Goal: Check status: Check status

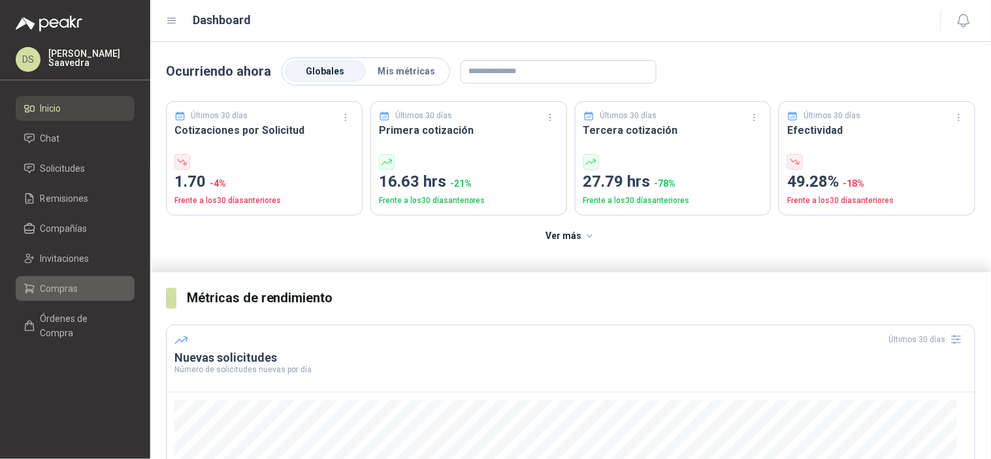
click at [56, 281] on span "Compras" at bounding box center [59, 288] width 38 height 14
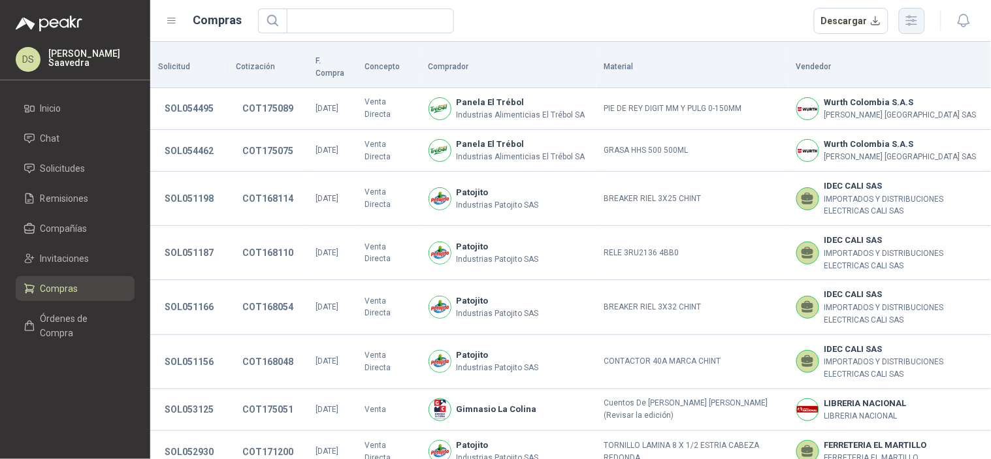
click at [913, 28] on button "button" at bounding box center [912, 21] width 26 height 26
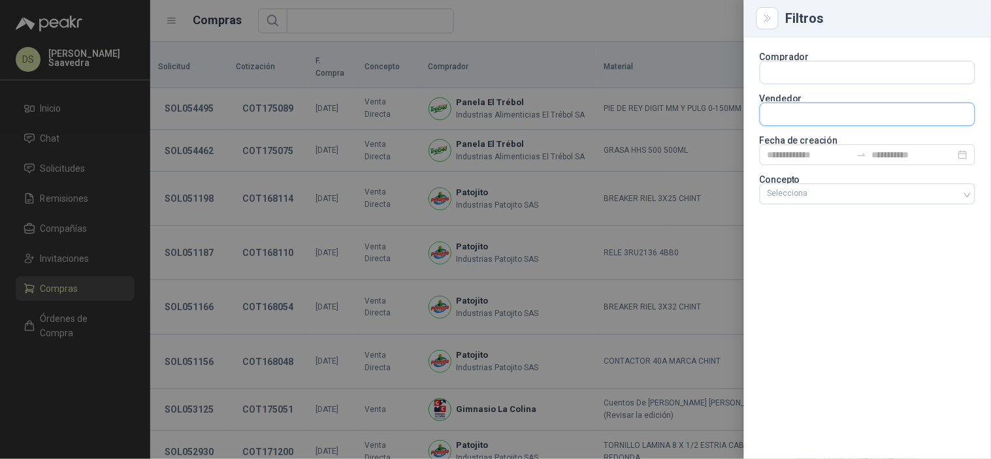
click at [833, 118] on input "text" at bounding box center [867, 114] width 214 height 22
type input "*"
click at [687, 39] on div at bounding box center [495, 229] width 991 height 459
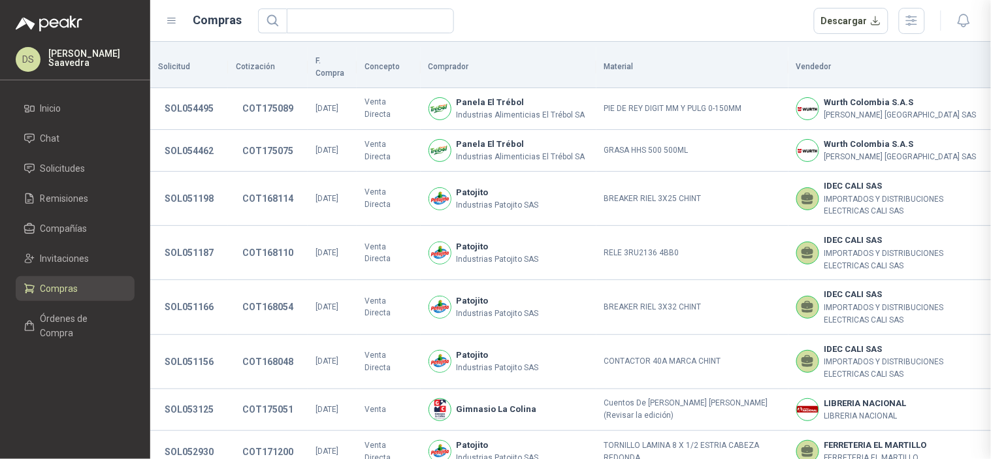
click at [690, 26] on div "Descargar" at bounding box center [591, 21] width 667 height 26
click at [901, 20] on button "button" at bounding box center [912, 21] width 26 height 26
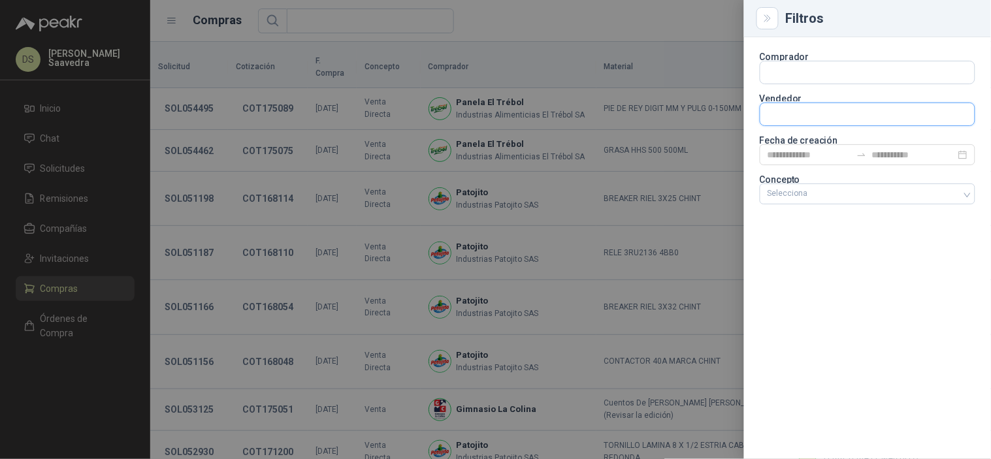
click at [849, 84] on input "text" at bounding box center [867, 72] width 214 height 22
click at [836, 76] on input "text" at bounding box center [867, 72] width 214 height 22
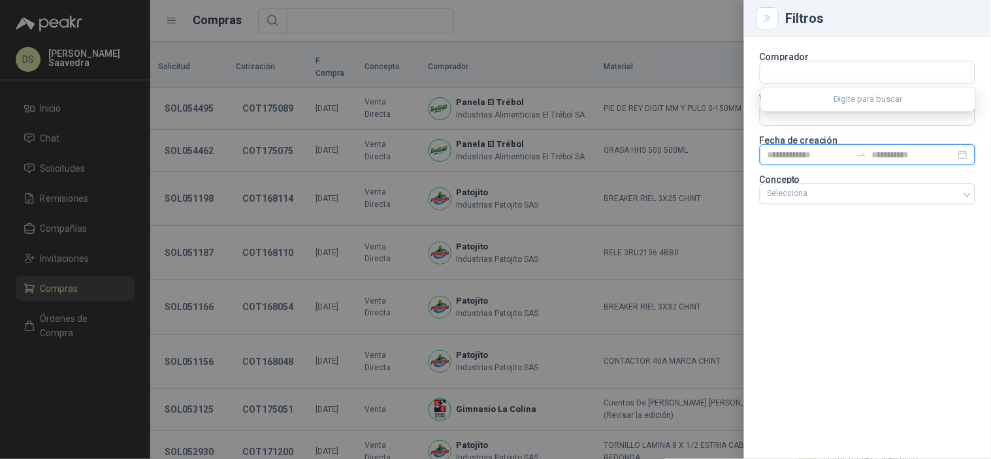
click at [787, 149] on input at bounding box center [809, 155] width 84 height 14
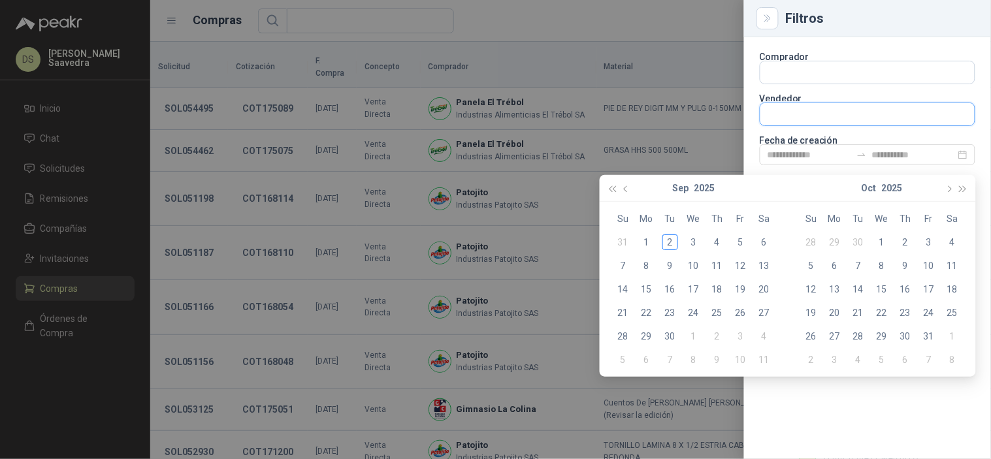
click at [817, 116] on input "text" at bounding box center [867, 114] width 214 height 22
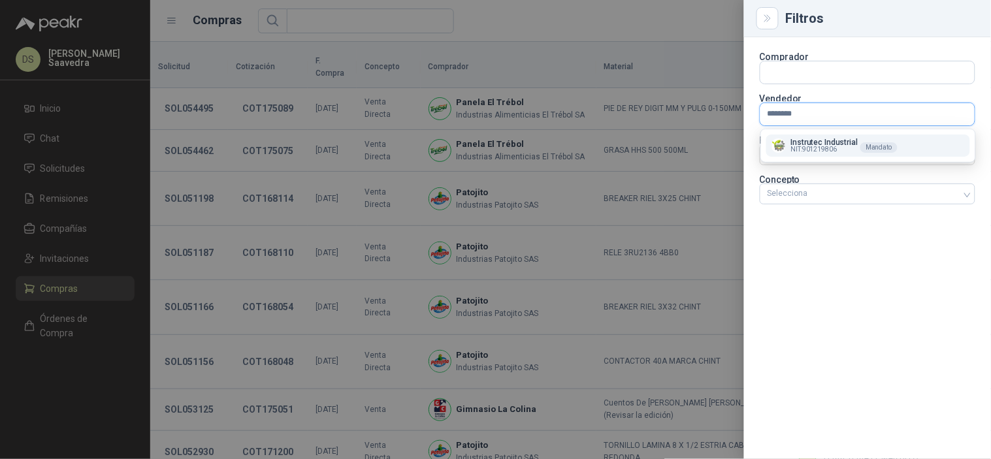
type input "********"
click at [801, 146] on span "NIT : 901219806" at bounding box center [814, 149] width 46 height 7
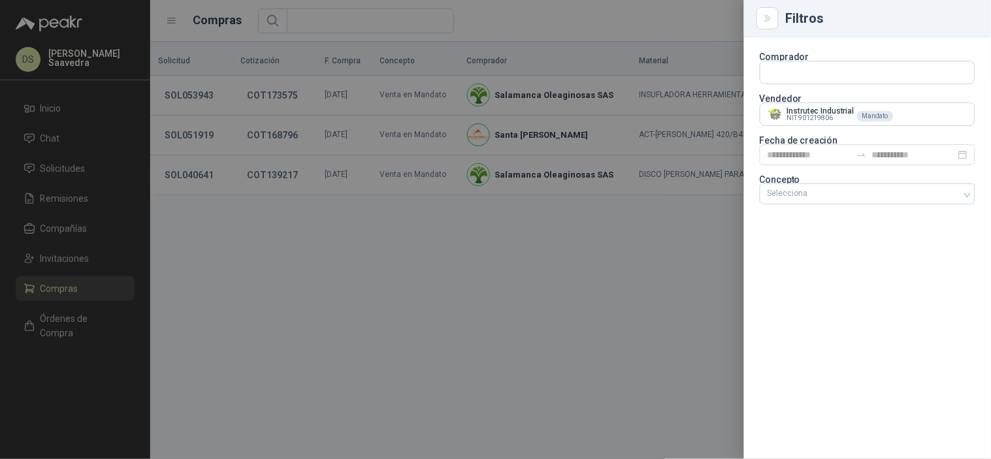
click at [670, 14] on div at bounding box center [495, 229] width 991 height 459
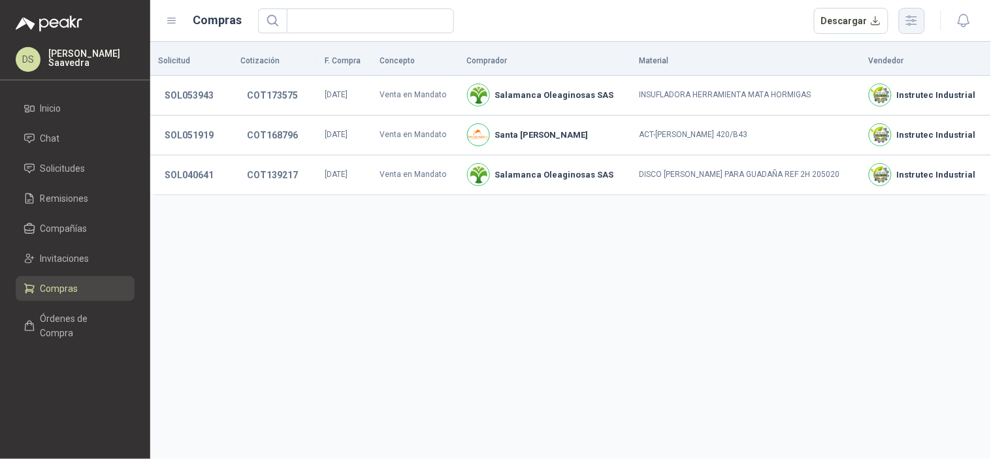
click at [912, 26] on icon "button" at bounding box center [911, 20] width 15 height 15
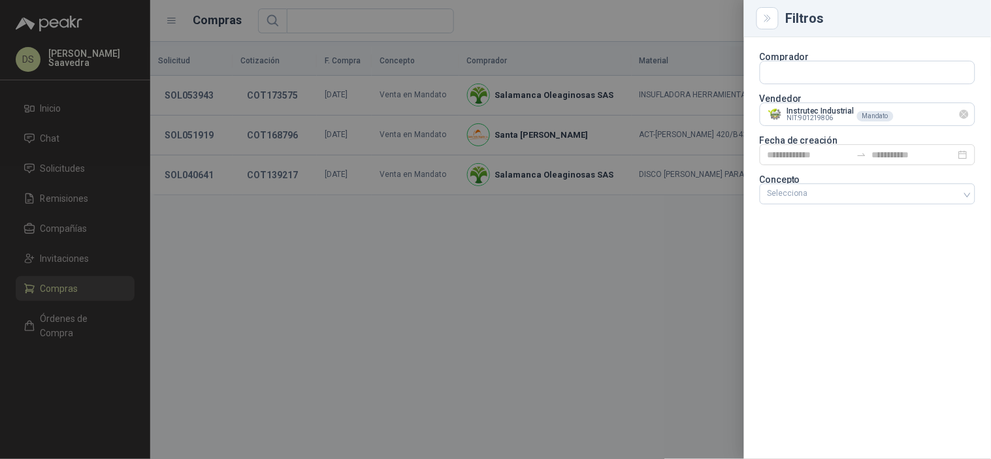
click at [960, 118] on icon "Limpiar" at bounding box center [964, 114] width 11 height 11
click at [954, 116] on input "text" at bounding box center [867, 114] width 214 height 22
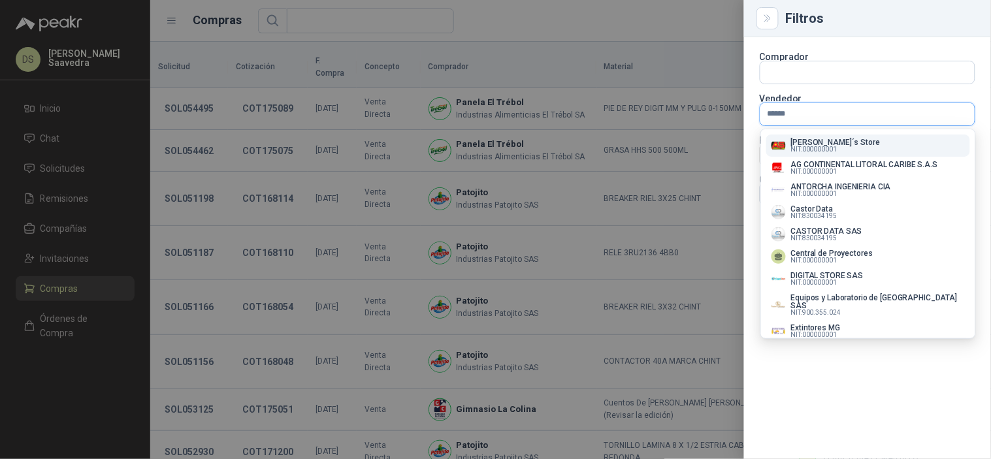
type input "*******"
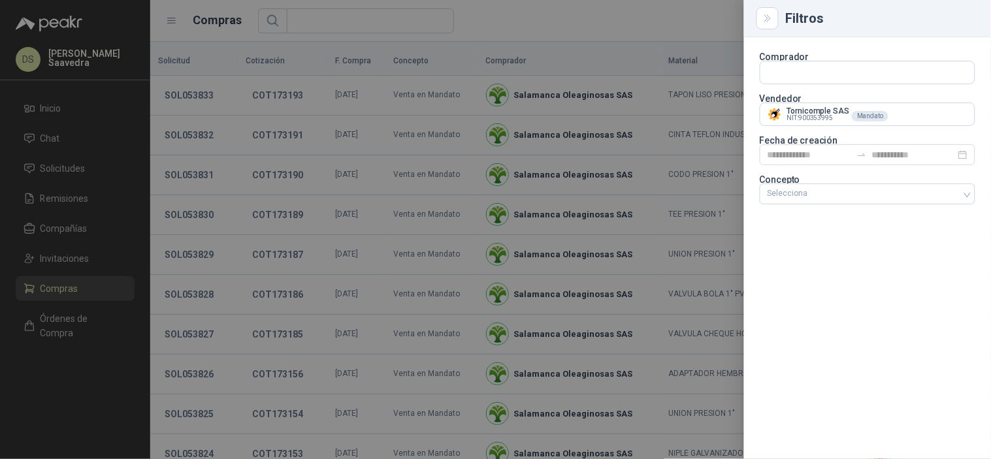
click at [676, 46] on div at bounding box center [495, 229] width 991 height 459
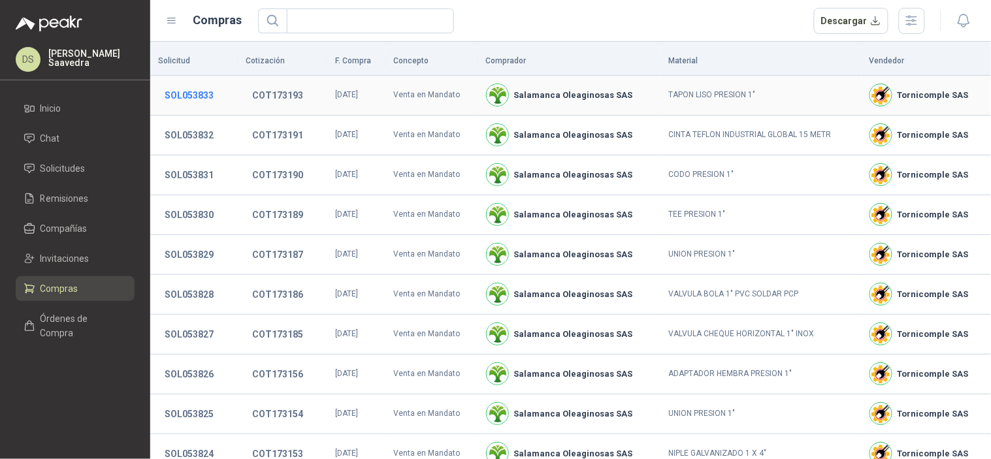
click at [191, 89] on button "SOL053833" at bounding box center [189, 96] width 62 height 24
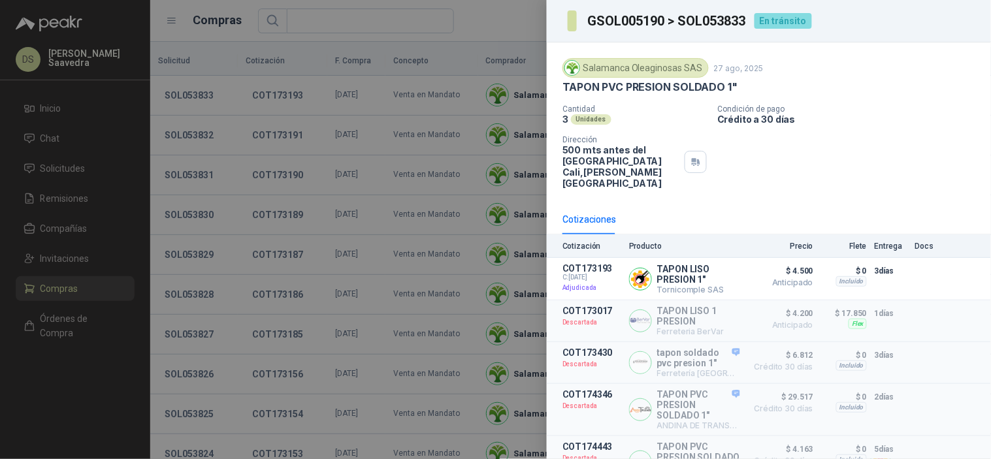
click at [741, 17] on h3 "GSOL005190 > SOL053833" at bounding box center [666, 20] width 159 height 13
copy h3 "SOL053833"
click at [60, 231] on div at bounding box center [495, 229] width 991 height 459
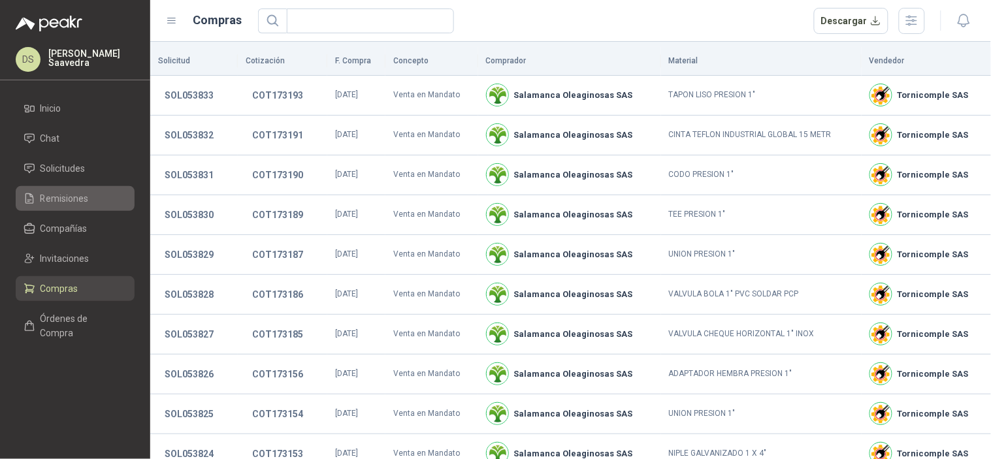
click at [70, 203] on span "Remisiones" at bounding box center [64, 198] width 48 height 14
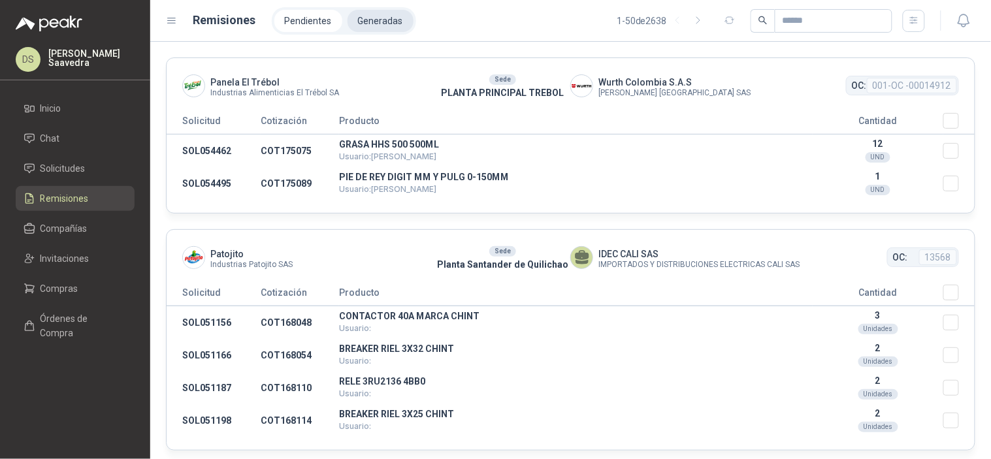
click at [384, 24] on li "Generadas" at bounding box center [380, 21] width 66 height 22
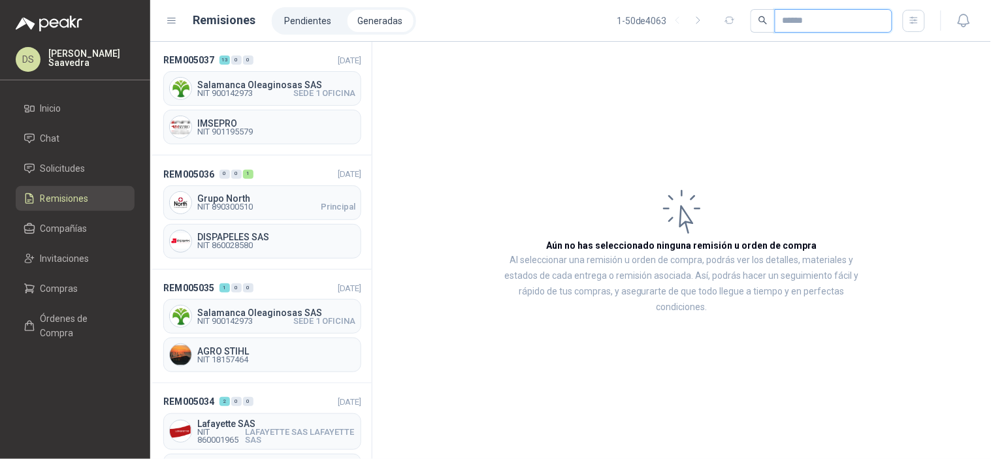
click at [803, 21] on input "text" at bounding box center [827, 21] width 91 height 22
paste input "*********"
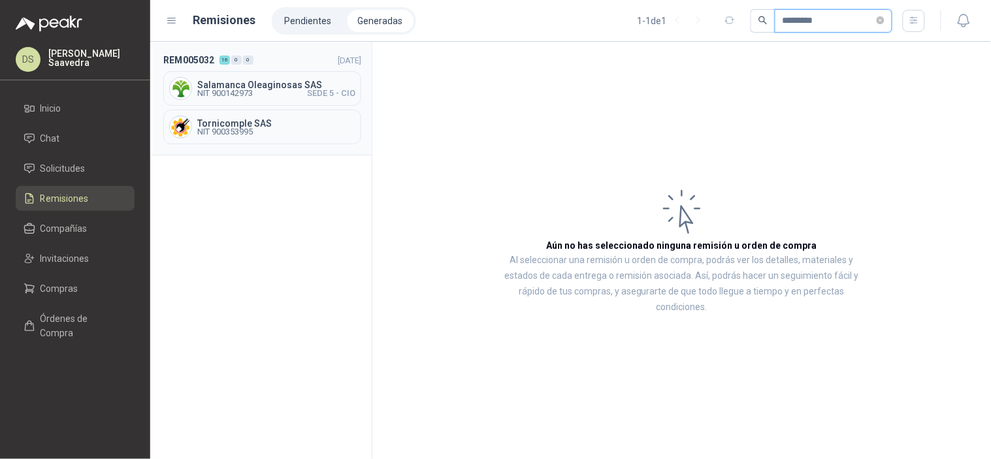
type input "*********"
click at [286, 89] on span "NIT 900142973 SEDE 5 - CIO" at bounding box center [276, 93] width 158 height 8
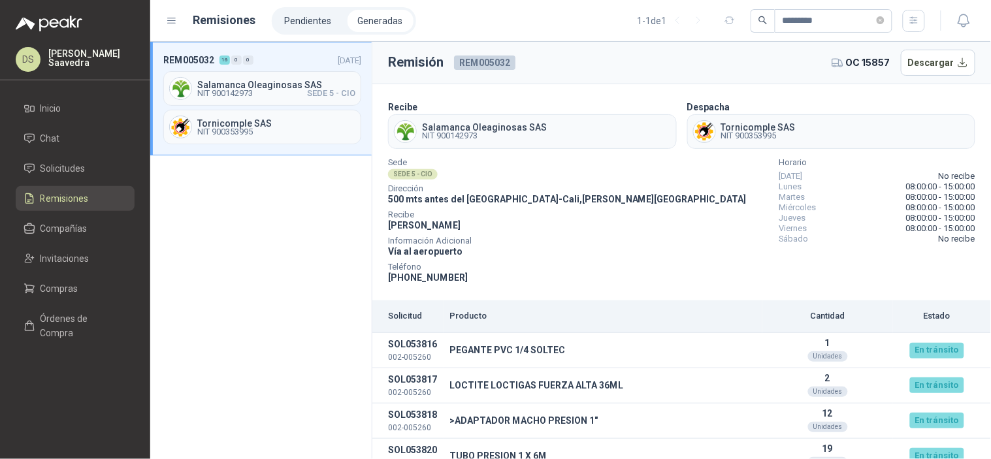
click at [497, 64] on span "REM005032" at bounding box center [484, 63] width 61 height 14
click at [496, 65] on span "REM005032" at bounding box center [484, 63] width 61 height 14
copy span "REM005032"
drag, startPoint x: 56, startPoint y: 294, endPoint x: 81, endPoint y: 295, distance: 24.8
click at [56, 294] on span "Compras" at bounding box center [59, 288] width 38 height 14
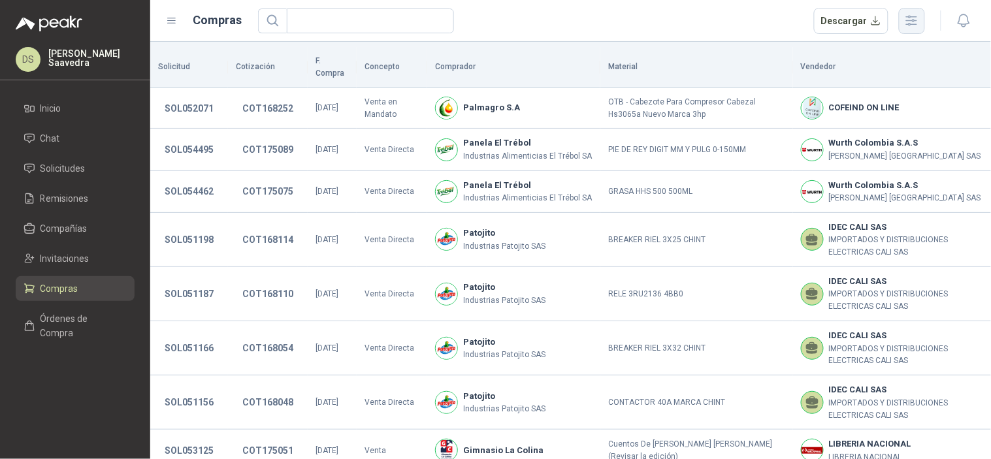
click at [906, 24] on icon "button" at bounding box center [911, 20] width 15 height 15
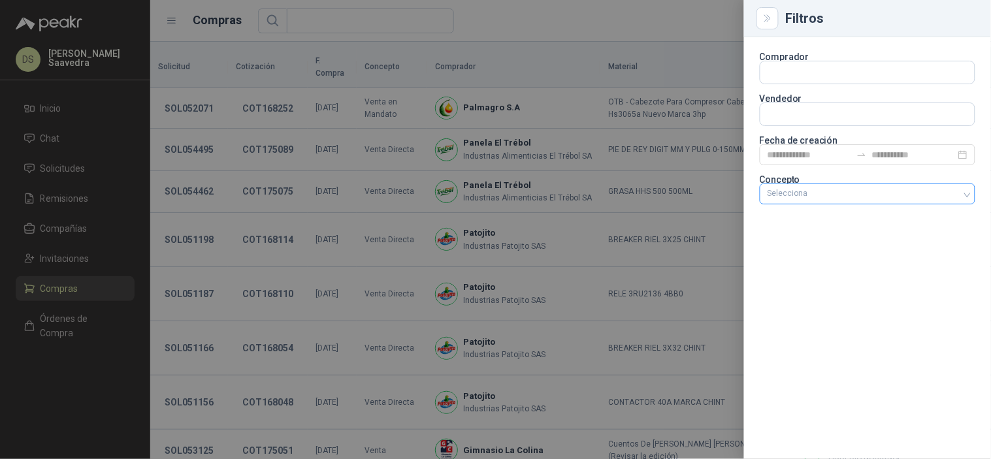
click at [867, 197] on div at bounding box center [860, 193] width 197 height 9
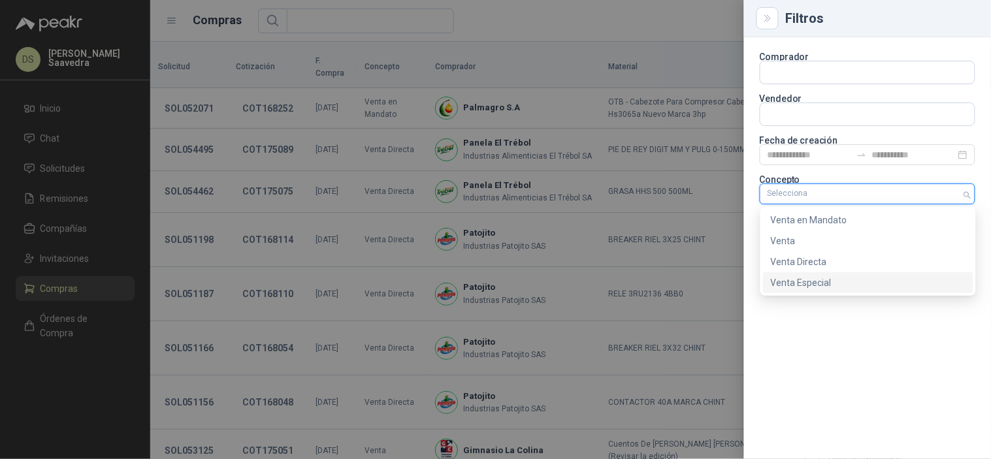
click at [852, 273] on div "Venta Especial" at bounding box center [868, 282] width 210 height 21
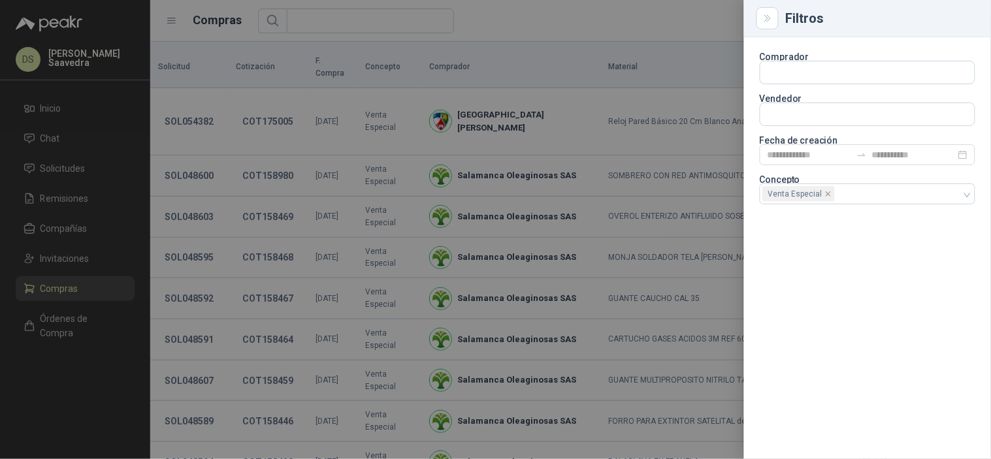
click at [655, 20] on div at bounding box center [495, 229] width 991 height 459
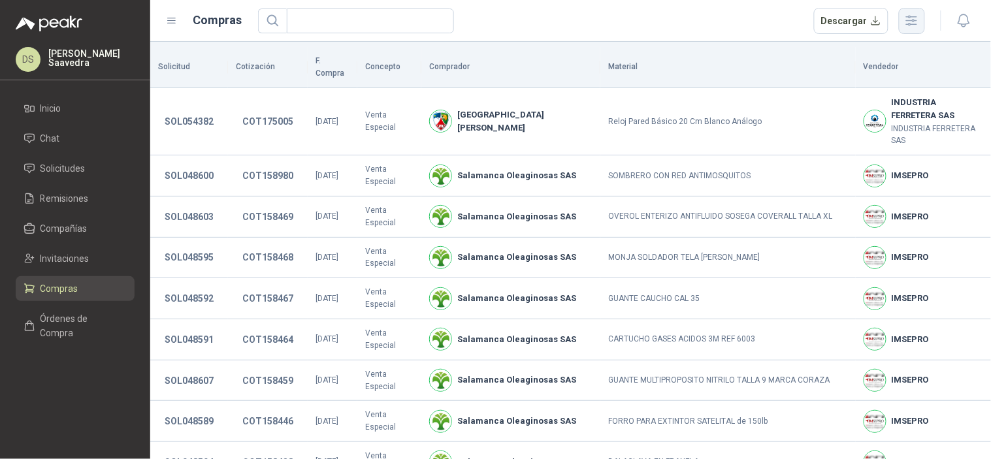
click at [911, 18] on icon "button" at bounding box center [911, 20] width 15 height 15
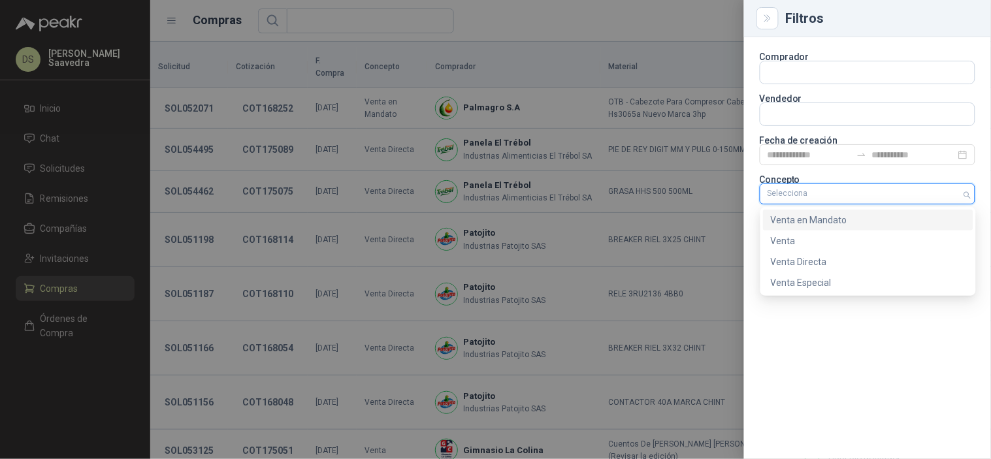
click at [879, 191] on div at bounding box center [860, 193] width 197 height 9
click at [818, 221] on div "Venta en Mandato" at bounding box center [868, 220] width 195 height 14
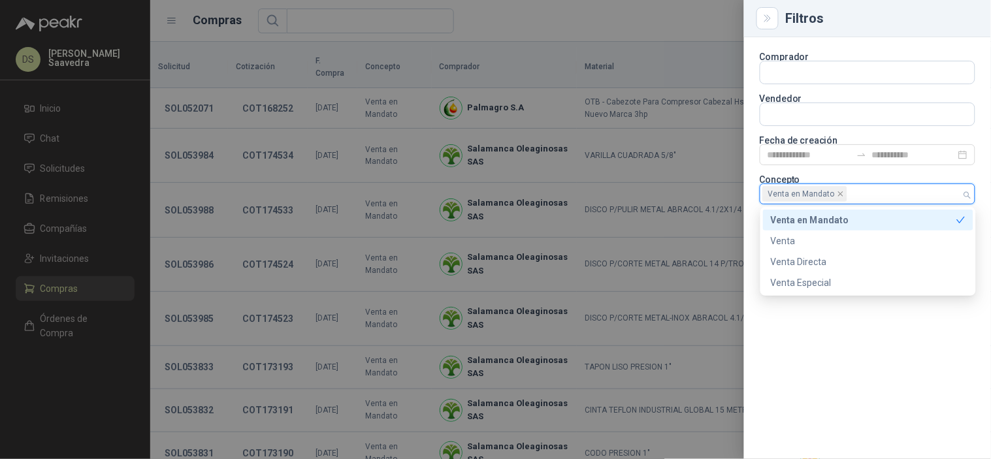
click at [597, 22] on div at bounding box center [495, 229] width 991 height 459
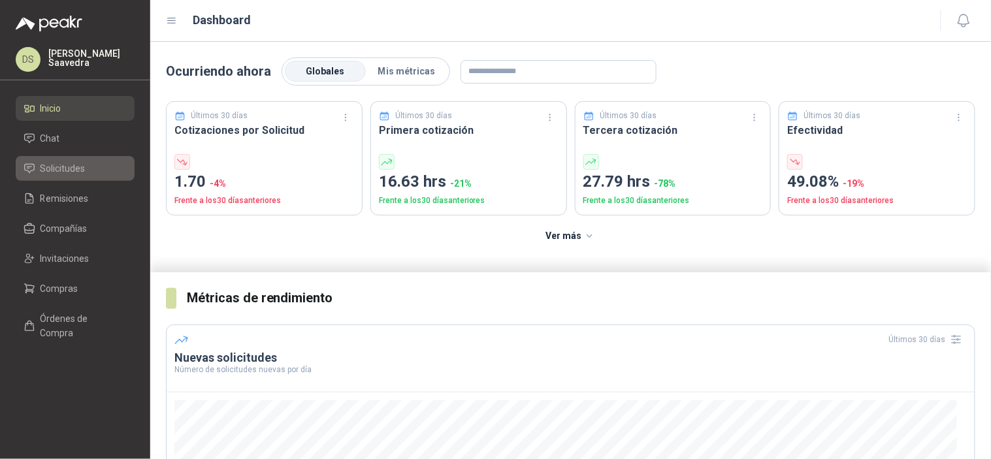
click at [76, 161] on span "Solicitudes" at bounding box center [62, 168] width 45 height 14
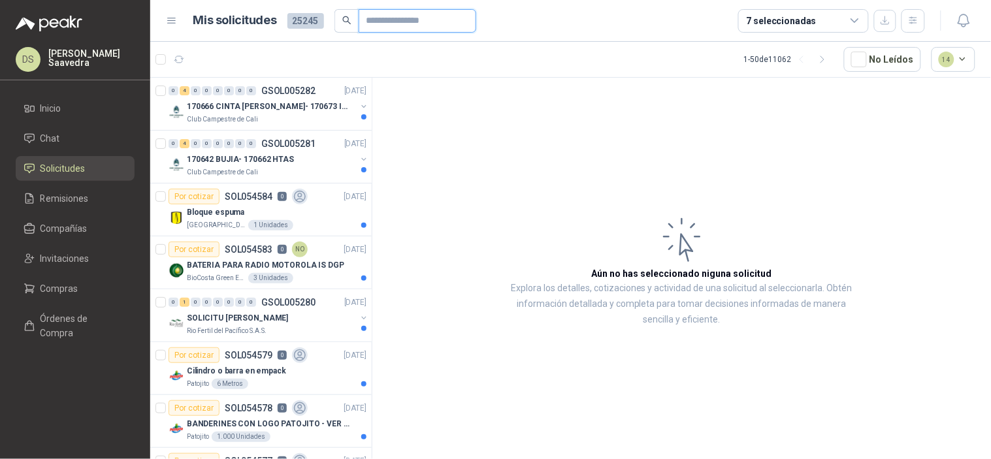
click at [379, 26] on input "text" at bounding box center [411, 21] width 91 height 22
paste input "*********"
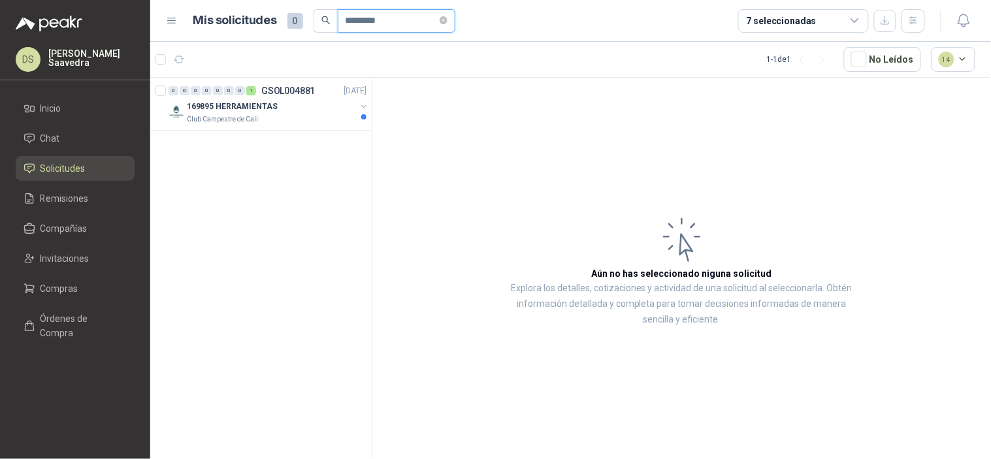
type input "*********"
click at [308, 109] on div "169895 HERRAMIENTAS" at bounding box center [271, 107] width 169 height 16
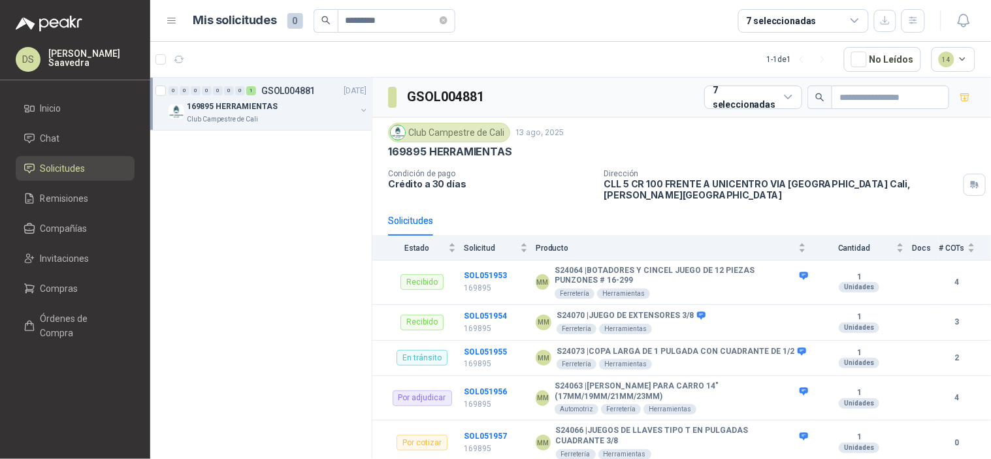
scroll to position [357, 0]
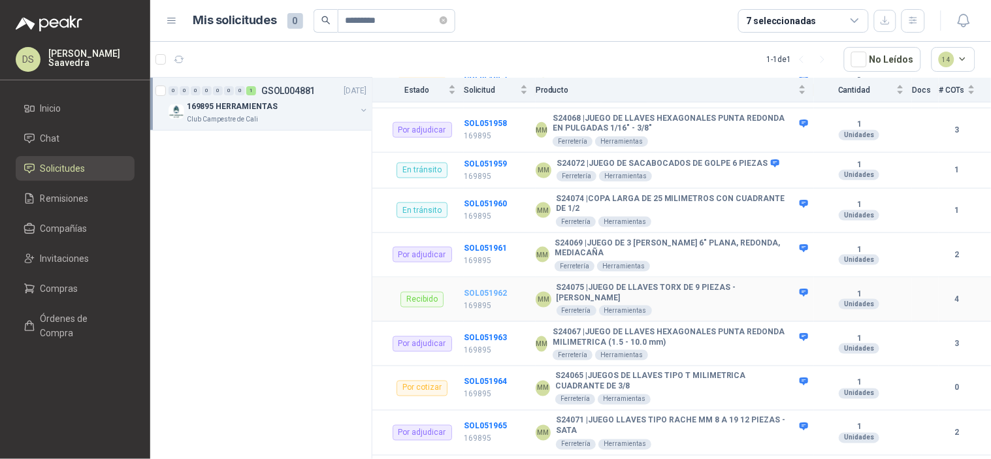
click at [488, 289] on b "SOL051962" at bounding box center [485, 293] width 43 height 9
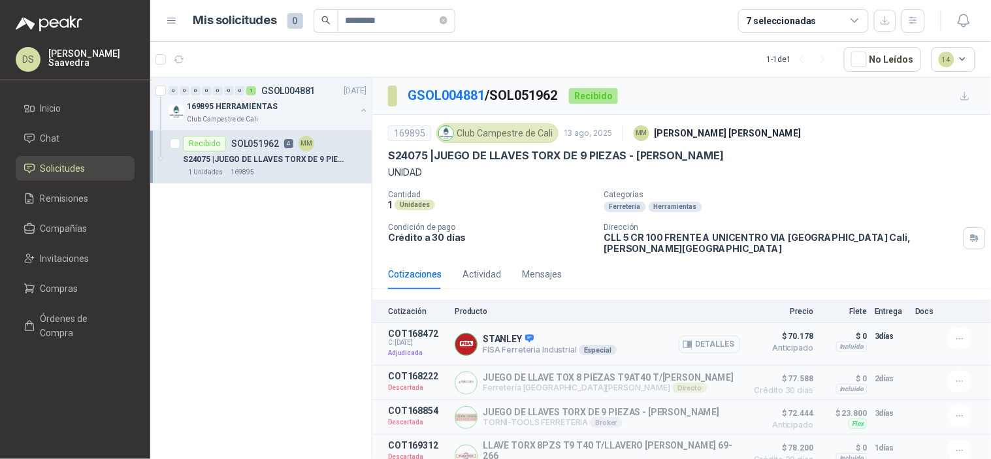
click at [711, 340] on button "Detalles" at bounding box center [709, 345] width 61 height 18
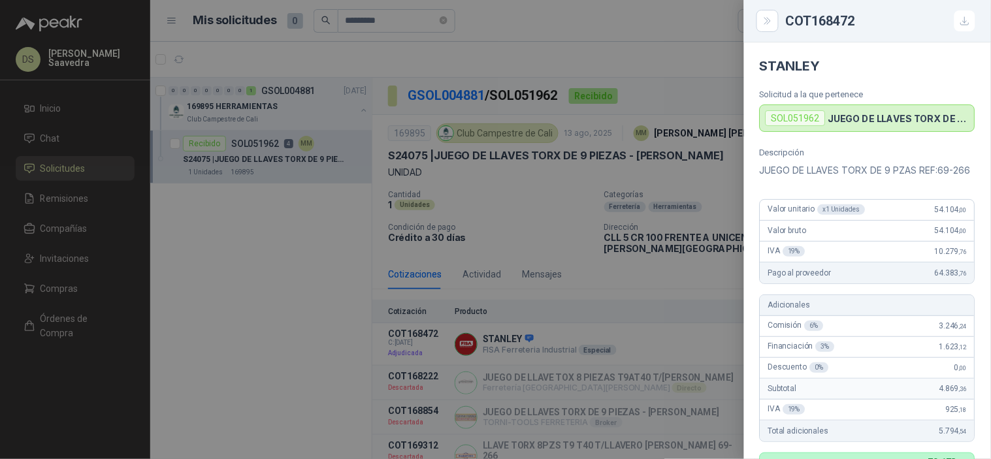
click at [643, 296] on div at bounding box center [495, 229] width 991 height 459
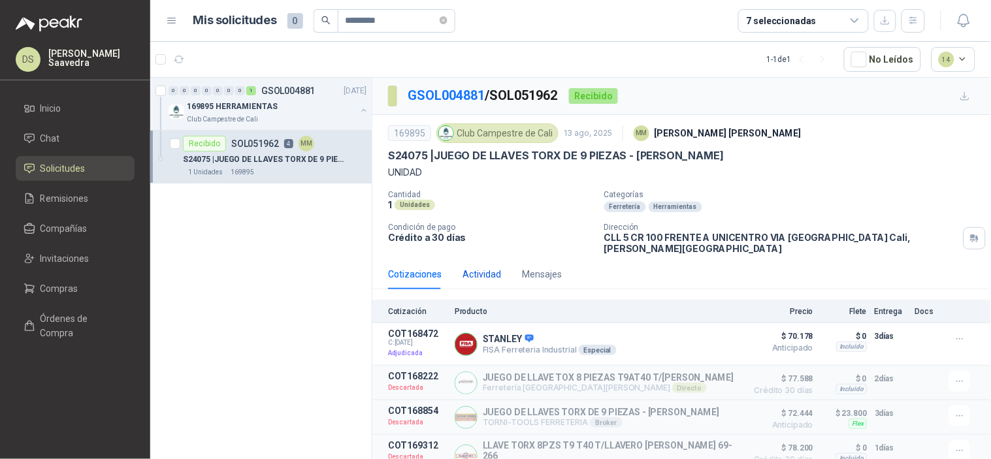
click at [492, 267] on div "Actividad" at bounding box center [481, 274] width 39 height 14
